Goal: Task Accomplishment & Management: Use online tool/utility

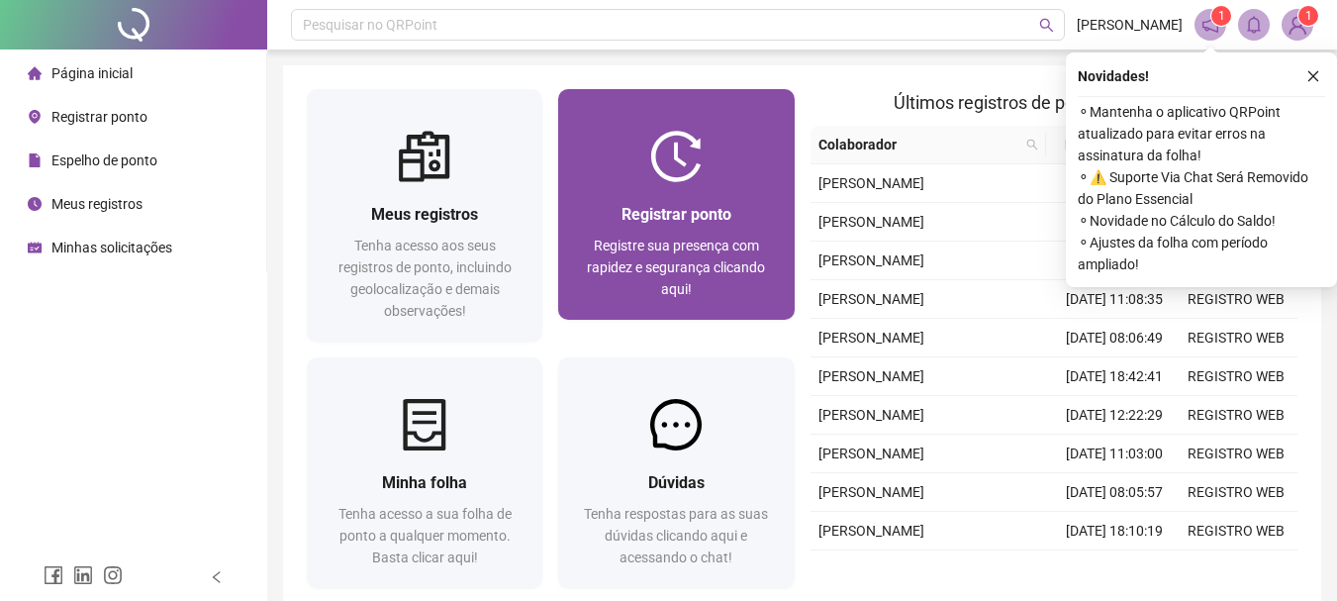
click at [624, 202] on div "Registrar ponto" at bounding box center [676, 214] width 188 height 25
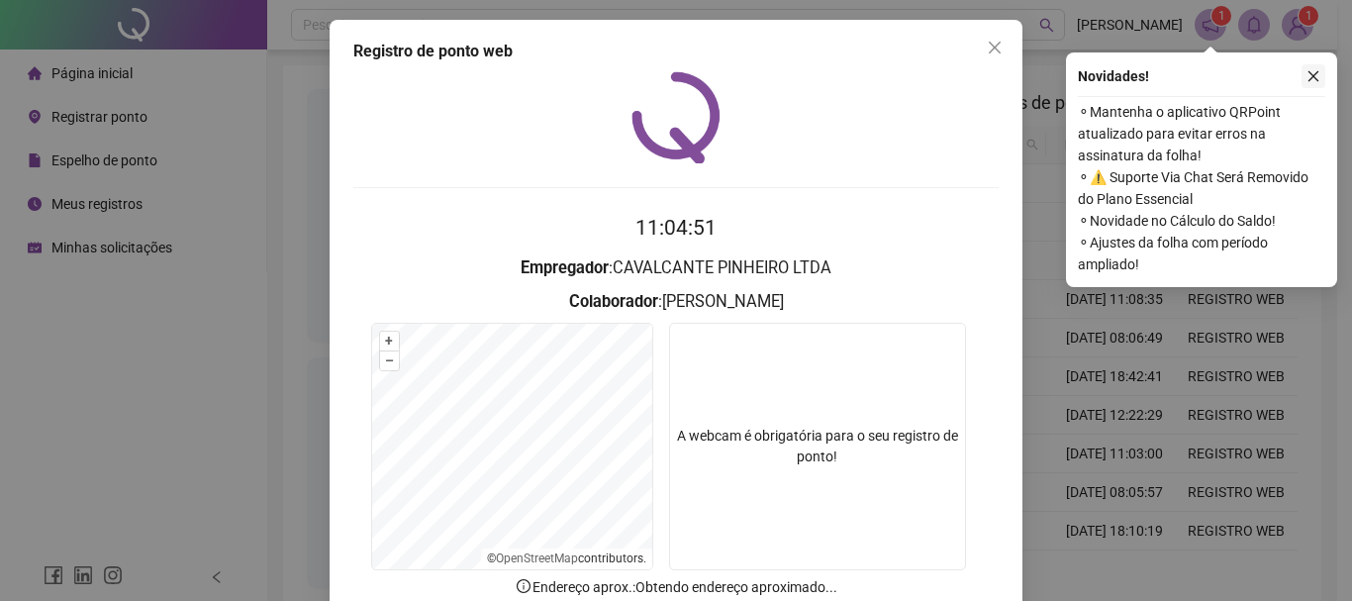
click at [1306, 79] on icon "close" at bounding box center [1313, 76] width 14 height 14
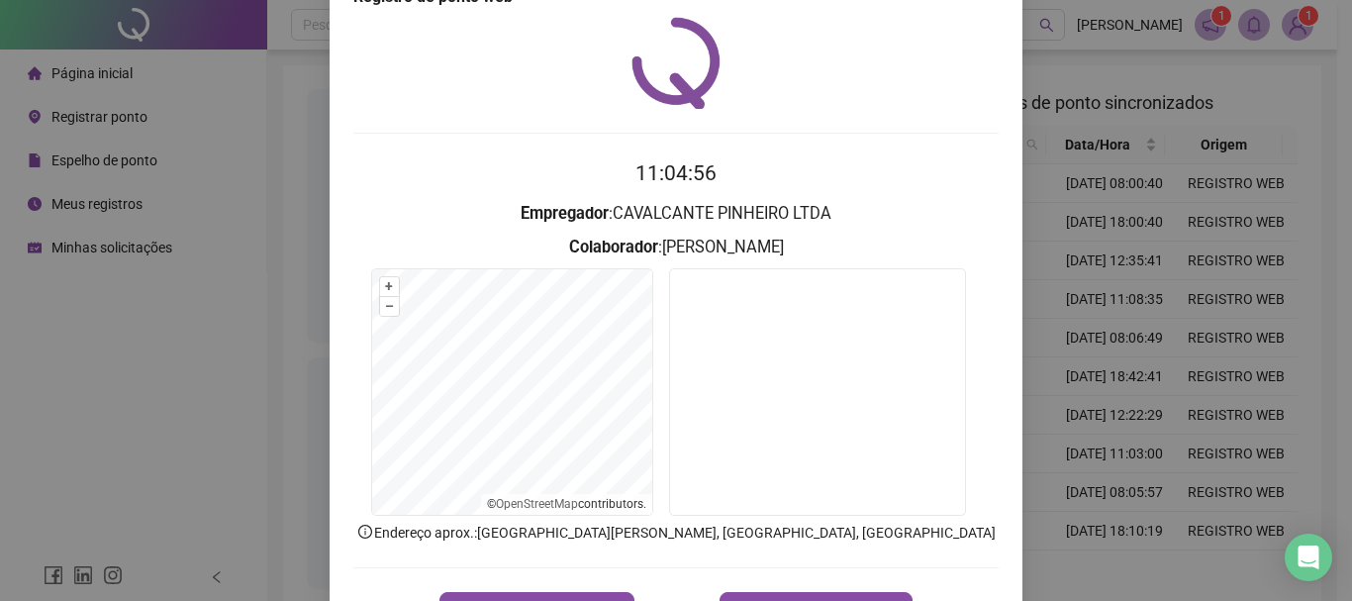
scroll to position [66, 0]
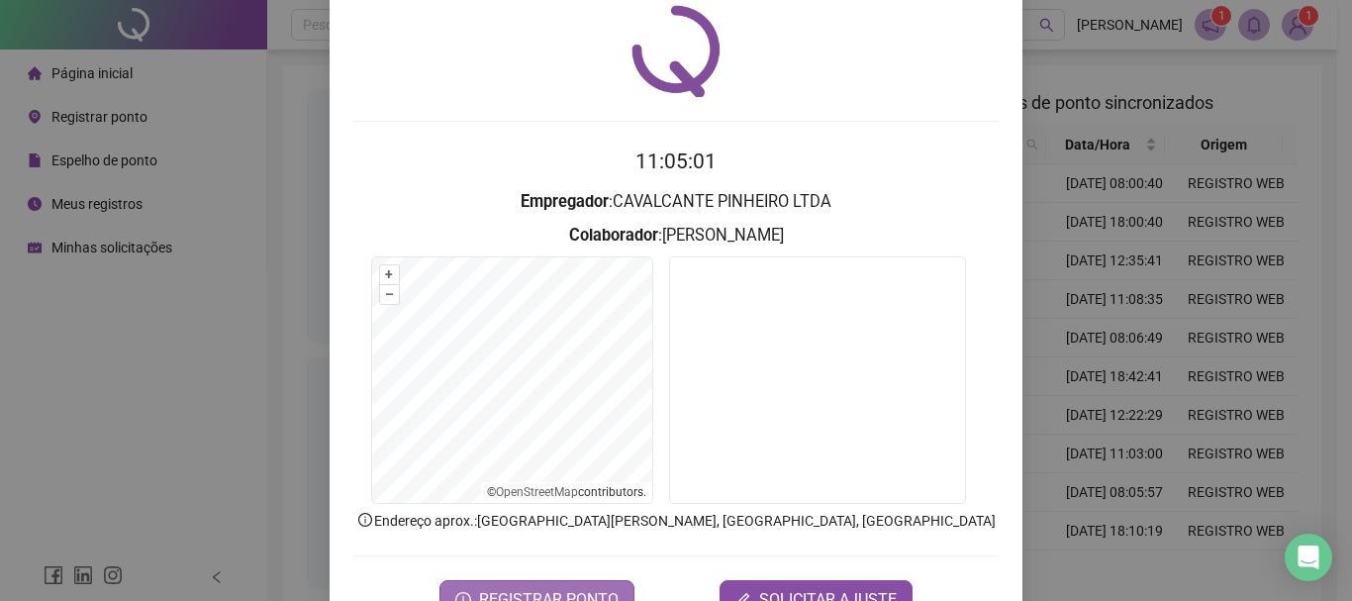
click at [575, 584] on button "REGISTRAR PONTO" at bounding box center [536, 600] width 195 height 40
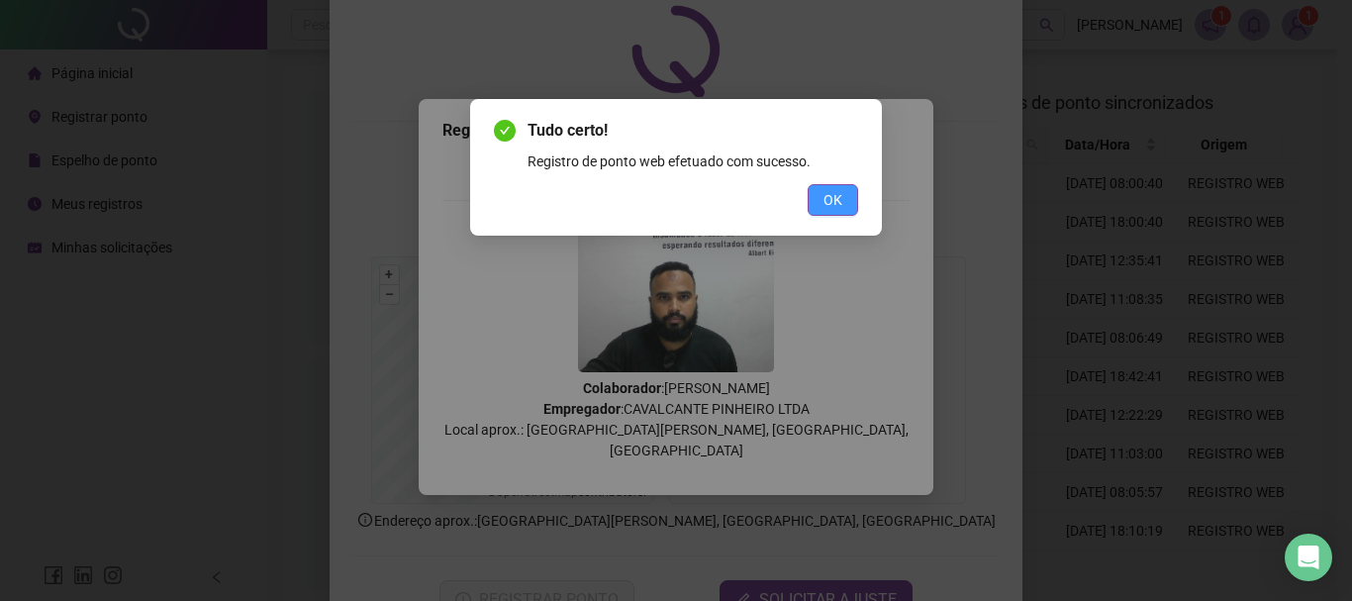
click at [844, 208] on button "OK" at bounding box center [832, 200] width 50 height 32
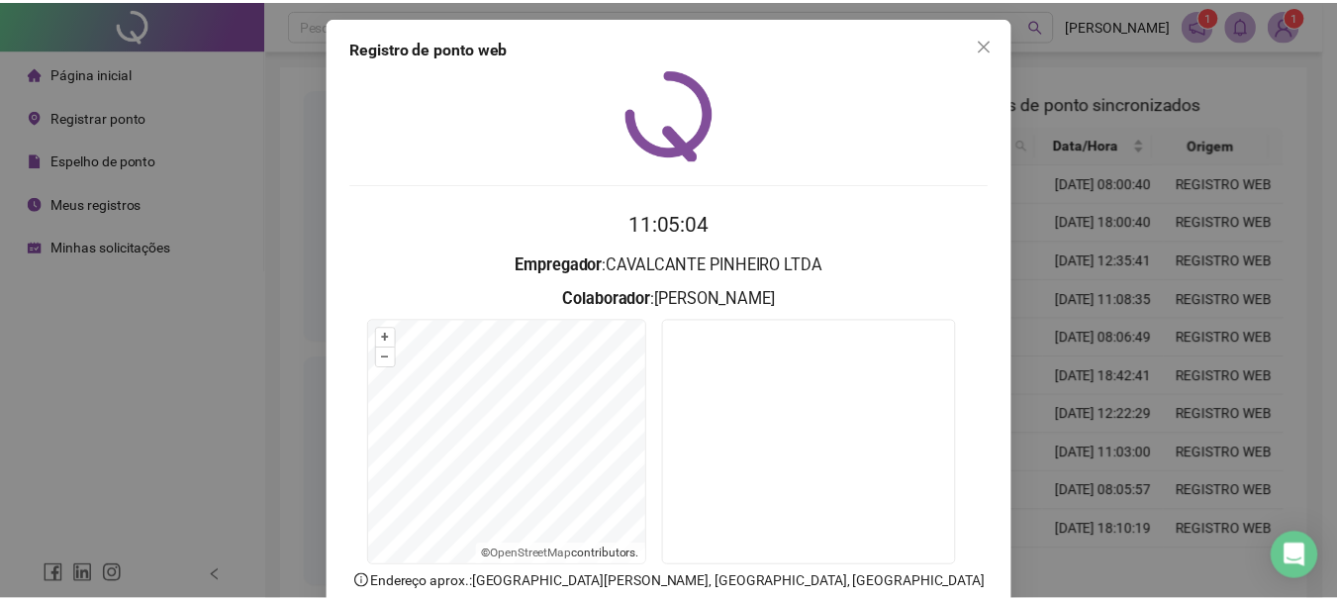
scroll to position [0, 0]
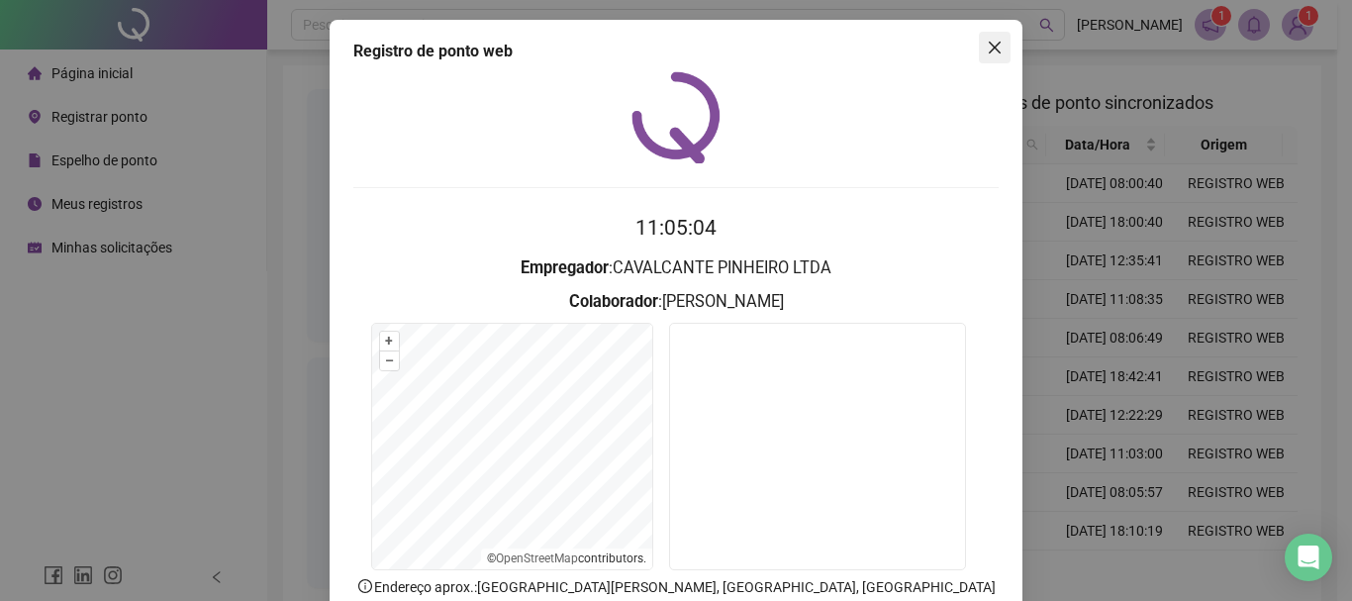
click at [983, 56] on button "Close" at bounding box center [995, 48] width 32 height 32
